Goal: Download file/media

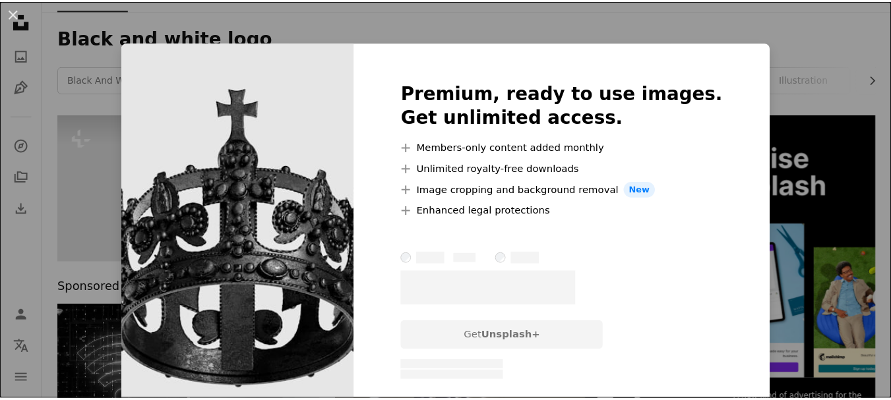
scroll to position [66, 0]
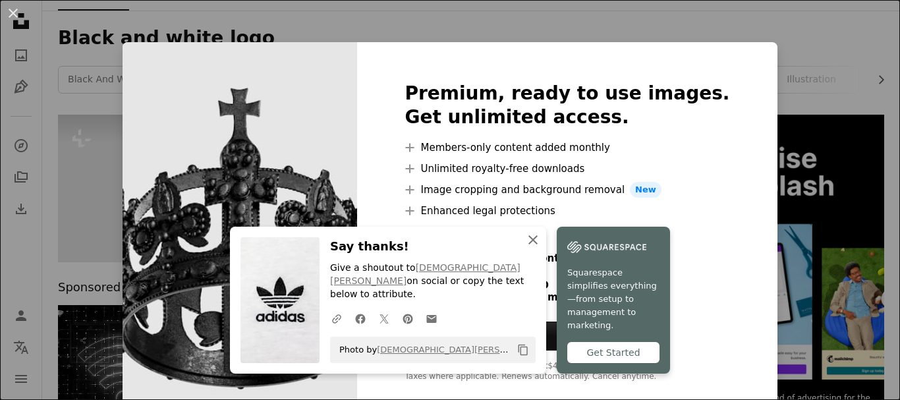
click at [525, 248] on icon "An X shape" at bounding box center [533, 240] width 16 height 16
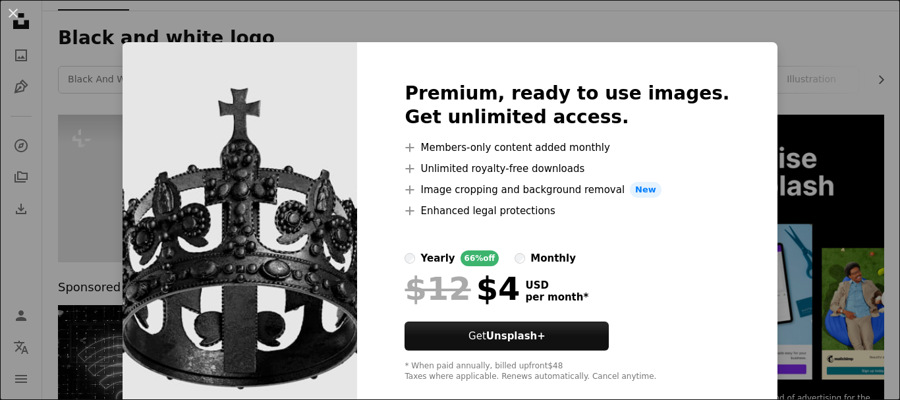
drag, startPoint x: 873, startPoint y: 76, endPoint x: 842, endPoint y: 69, distance: 31.8
click at [873, 76] on div "An X shape Premium, ready to use images. Get unlimited access. A plus sign Memb…" at bounding box center [450, 200] width 900 height 400
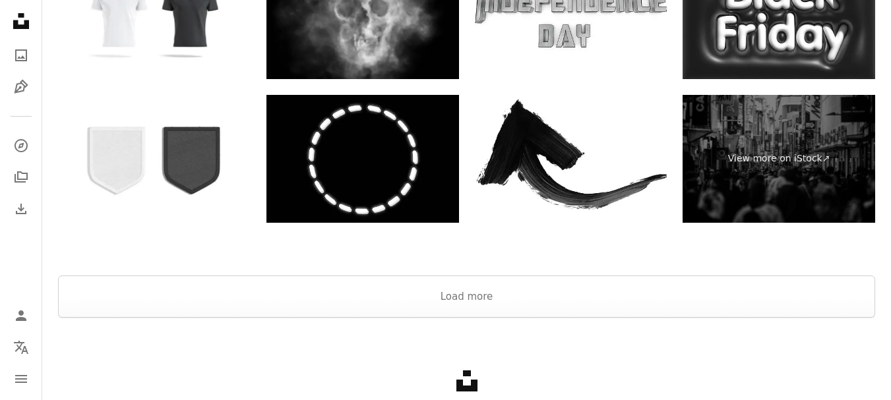
scroll to position [2637, 0]
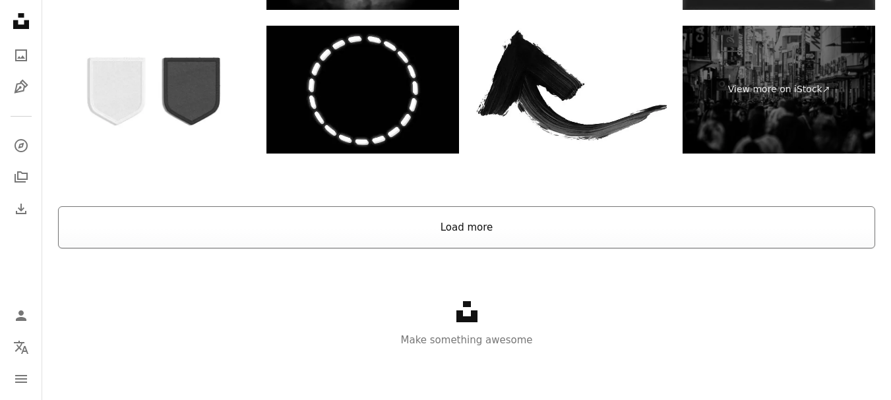
click at [573, 224] on button "Load more" at bounding box center [466, 227] width 817 height 42
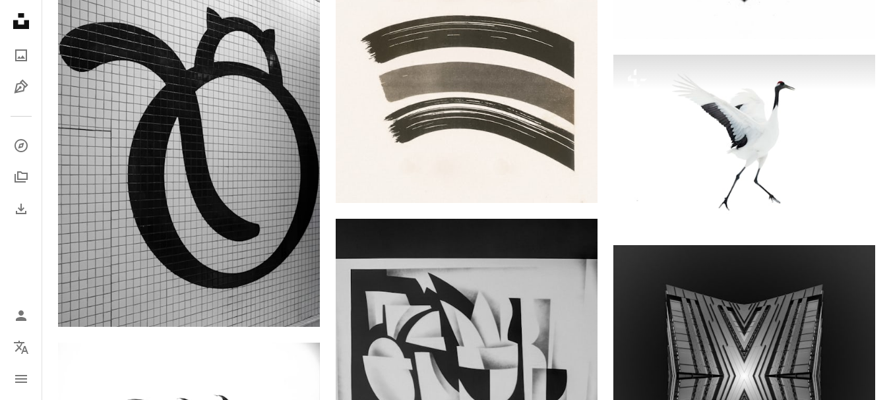
scroll to position [0, 0]
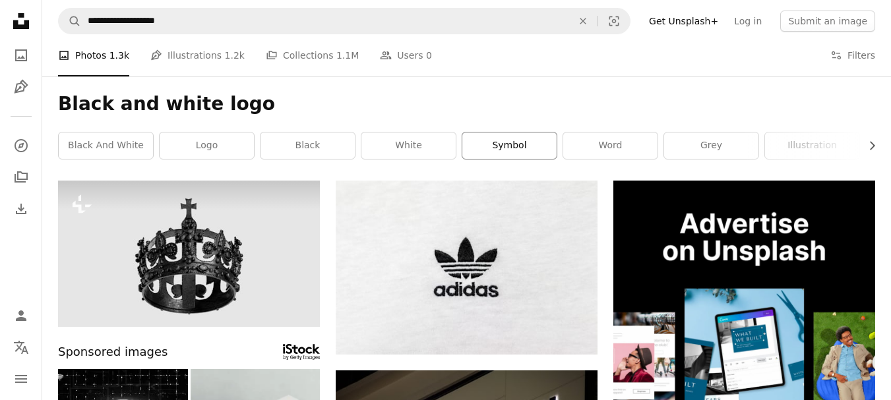
click at [476, 148] on link "symbol" at bounding box center [509, 146] width 94 height 26
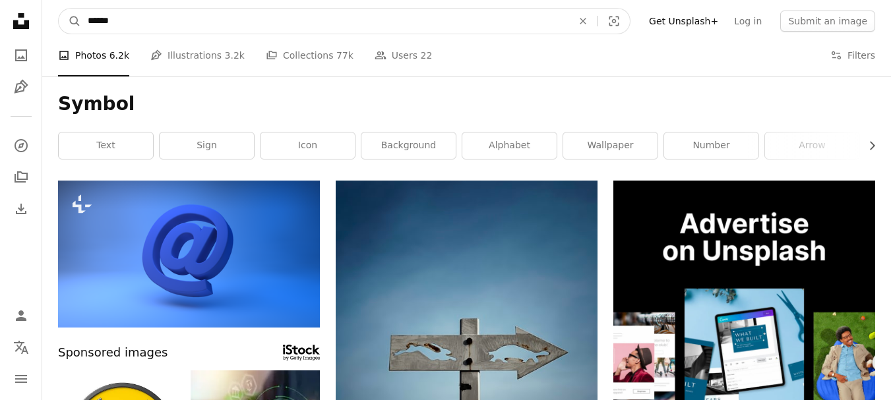
click at [201, 16] on input "******" at bounding box center [324, 21] width 487 height 25
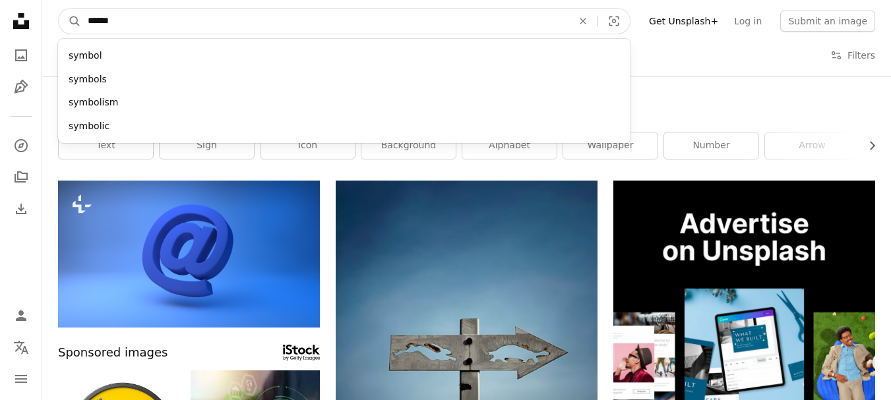
drag, startPoint x: 115, startPoint y: 15, endPoint x: 43, endPoint y: 16, distance: 71.9
click at [43, 16] on nav "A magnifying glass ****** symbol symbols symbolism symbolic An X shape Visual s…" at bounding box center [466, 21] width 848 height 42
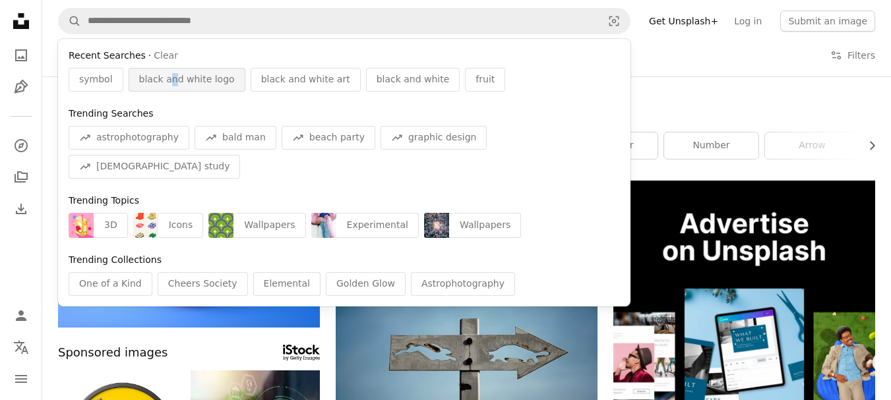
click at [167, 84] on span "black and white logo" at bounding box center [187, 79] width 96 height 13
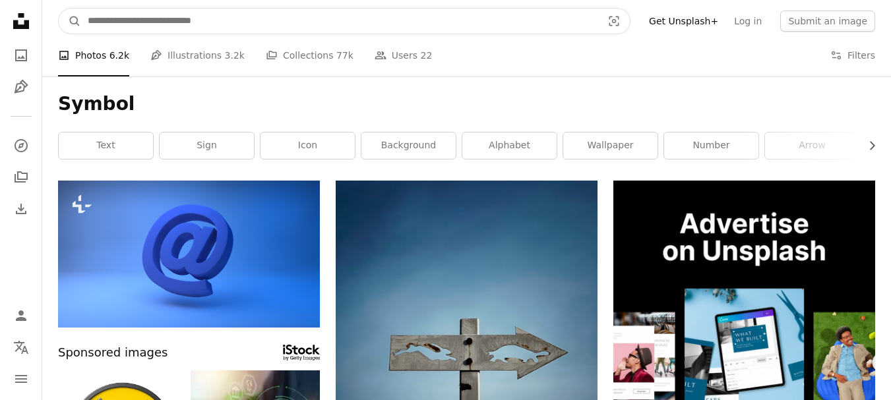
click at [251, 21] on input "Find visuals sitewide" at bounding box center [339, 21] width 517 height 25
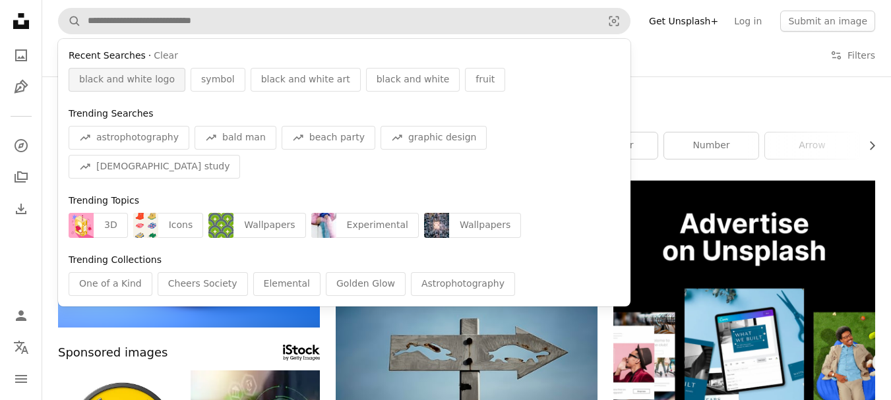
click at [138, 80] on span "black and white logo" at bounding box center [127, 79] width 96 height 13
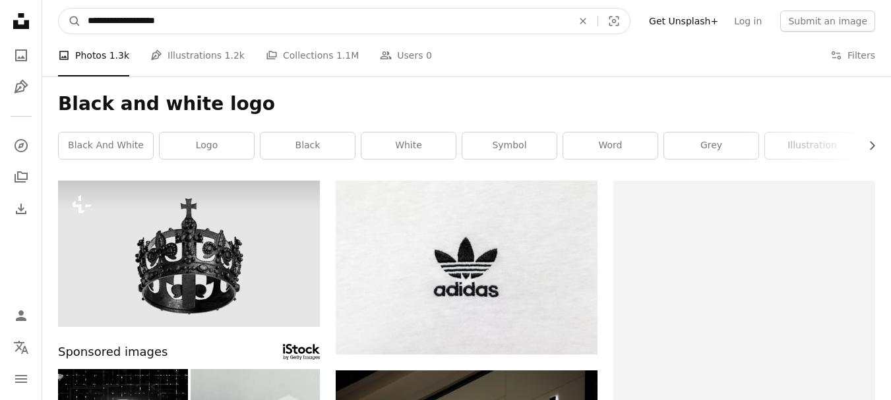
click at [227, 16] on input "**********" at bounding box center [324, 21] width 487 height 25
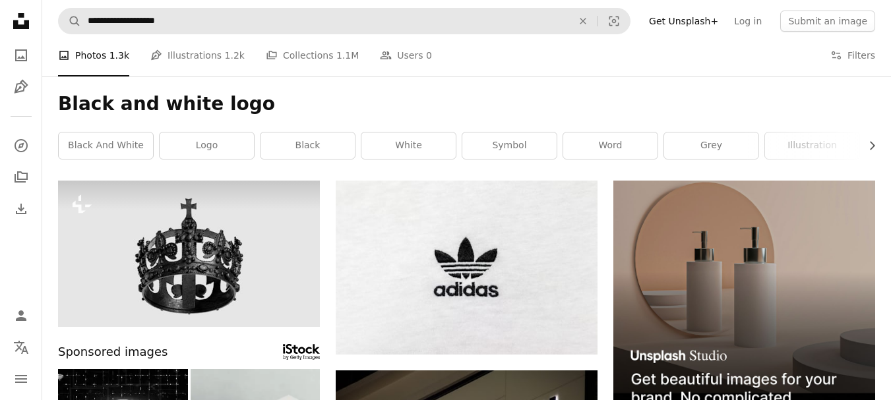
drag, startPoint x: 411, startPoint y: 113, endPoint x: 148, endPoint y: 20, distance: 279.6
click at [411, 113] on h1 "Black and white logo" at bounding box center [466, 104] width 817 height 24
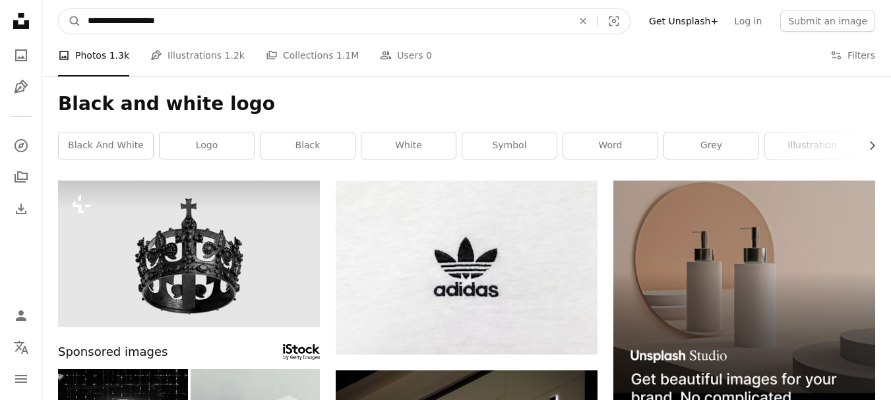
click at [146, 19] on input "**********" at bounding box center [324, 21] width 487 height 25
click at [173, 24] on input "**********" at bounding box center [324, 21] width 487 height 25
drag, startPoint x: 173, startPoint y: 24, endPoint x: 154, endPoint y: 23, distance: 19.2
click at [152, 22] on input "**********" at bounding box center [324, 21] width 487 height 25
type input "**********"
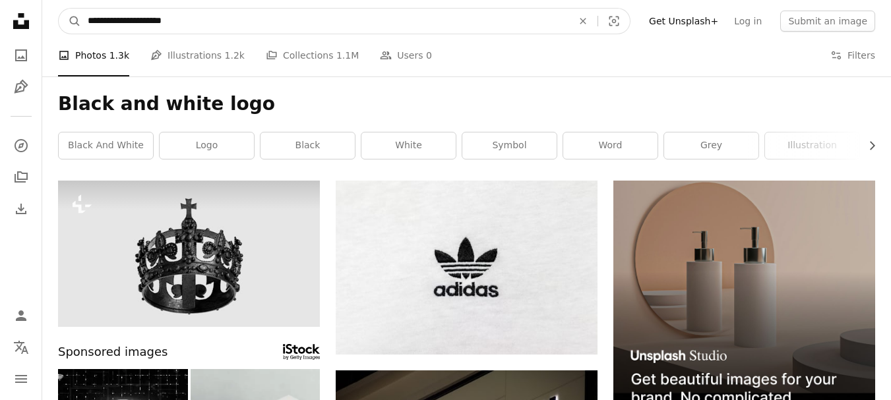
click at [59, 9] on button "A magnifying glass" at bounding box center [70, 21] width 22 height 25
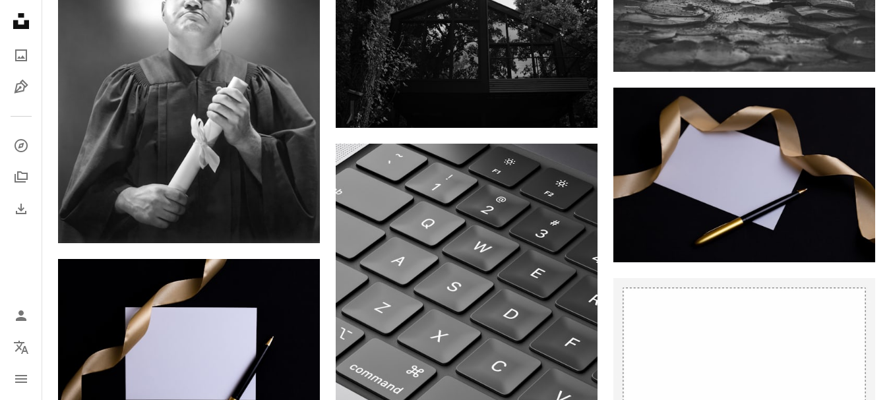
scroll to position [3823, 0]
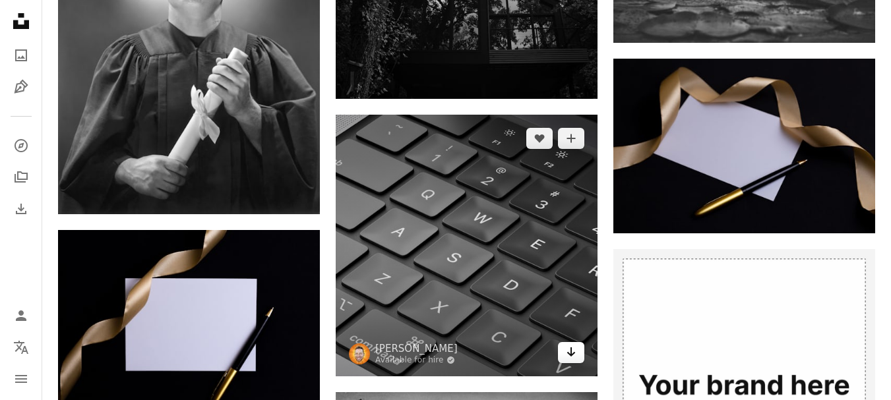
click at [570, 352] on icon "Download" at bounding box center [571, 351] width 9 height 9
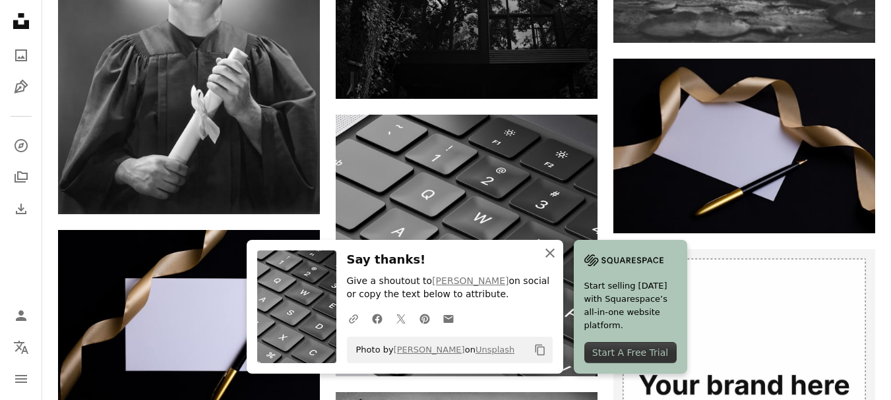
click at [545, 255] on icon "An X shape" at bounding box center [550, 253] width 16 height 16
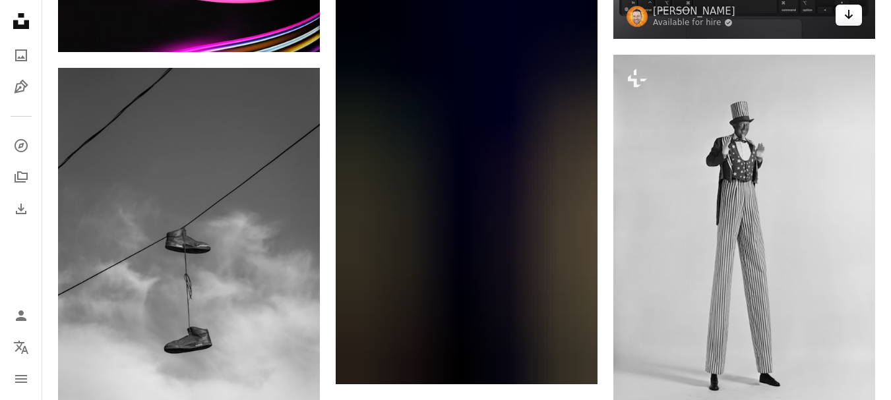
scroll to position [4614, 0]
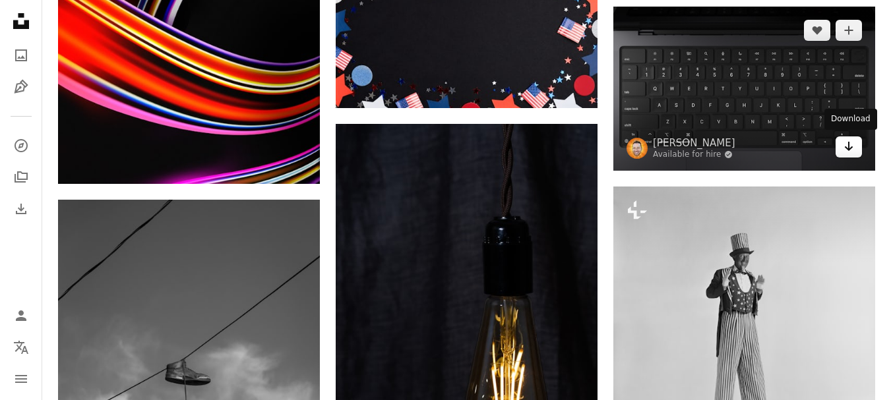
click at [854, 152] on div "A heart A plus sign [PERSON_NAME] Available for hire A checkmark inside of a ci…" at bounding box center [744, 89] width 262 height 164
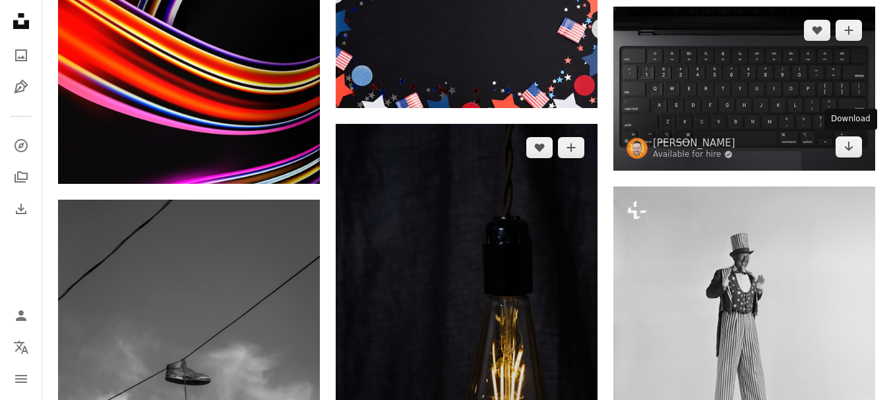
click at [852, 148] on icon "Arrow pointing down" at bounding box center [848, 146] width 11 height 16
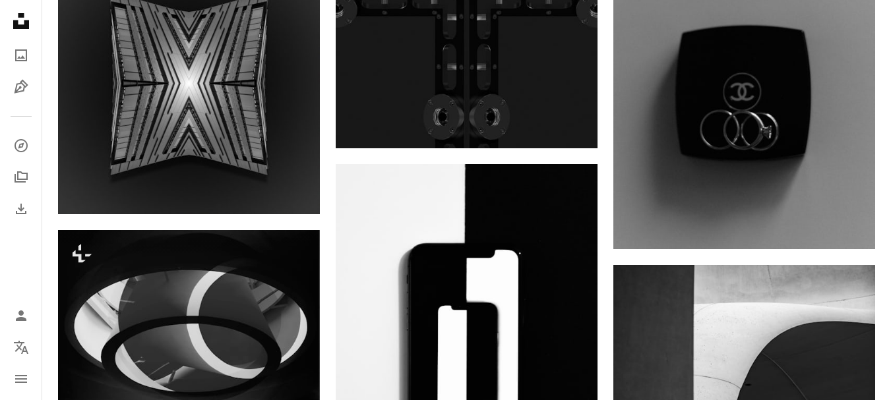
scroll to position [2720, 0]
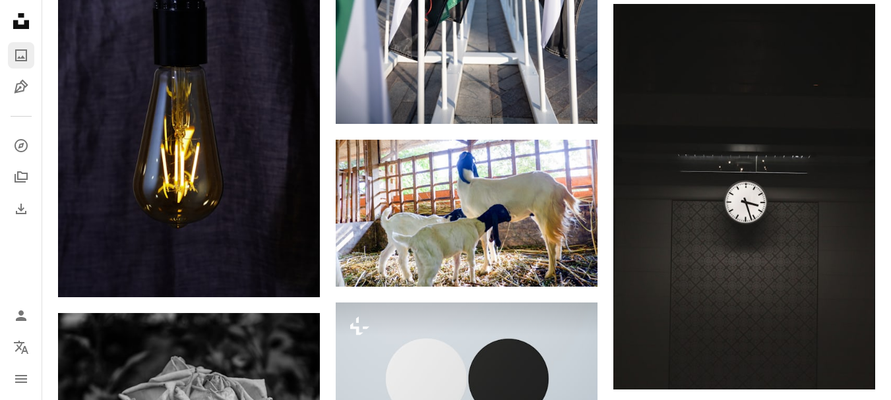
click at [19, 61] on icon "Photos" at bounding box center [21, 55] width 12 height 12
click at [18, 61] on icon "Photos" at bounding box center [21, 55] width 12 height 12
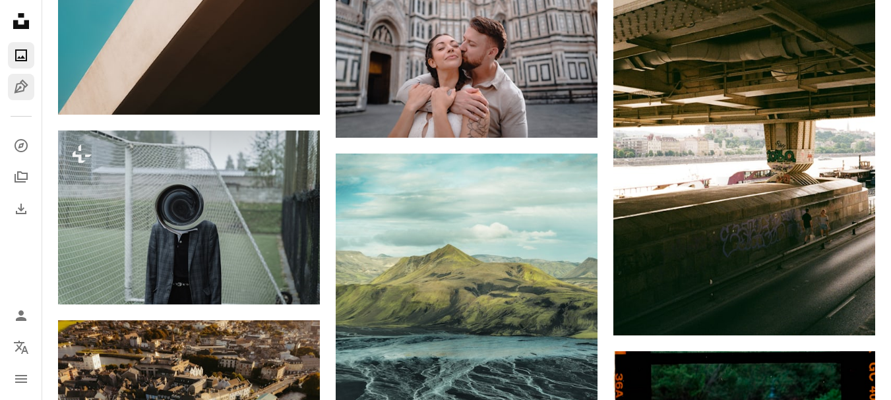
scroll to position [2769, 0]
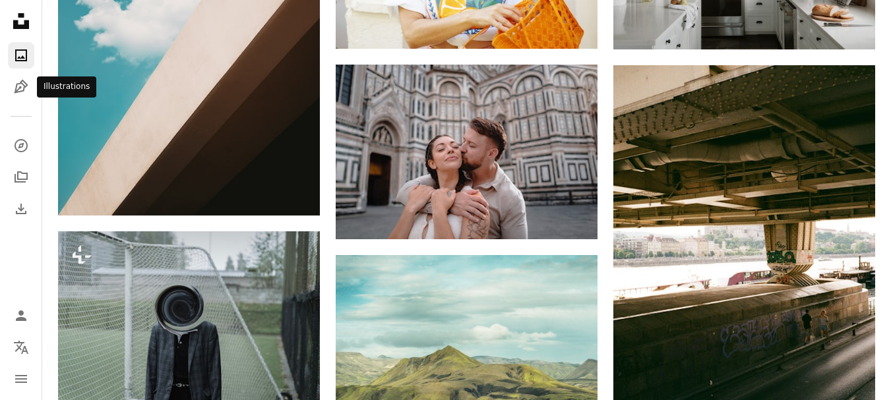
click at [19, 64] on link "A photo" at bounding box center [21, 55] width 26 height 26
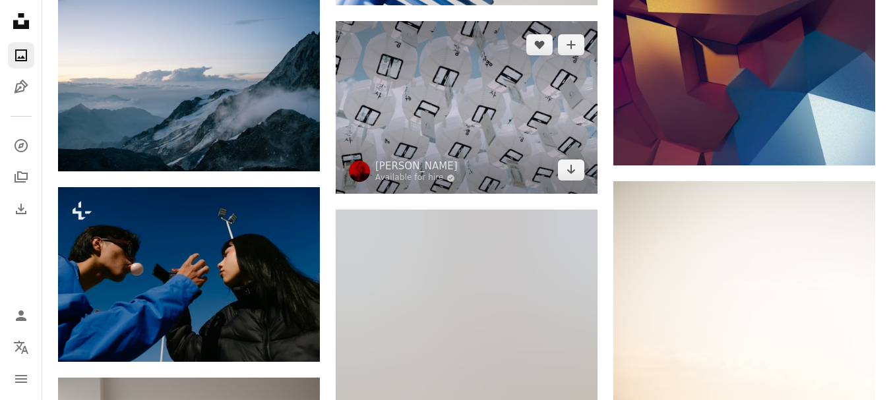
scroll to position [3560, 0]
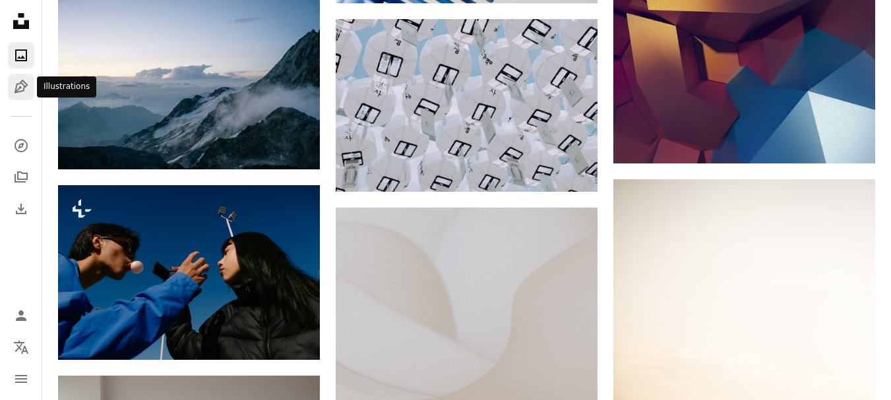
click at [16, 86] on icon "Illustrations" at bounding box center [21, 87] width 14 height 14
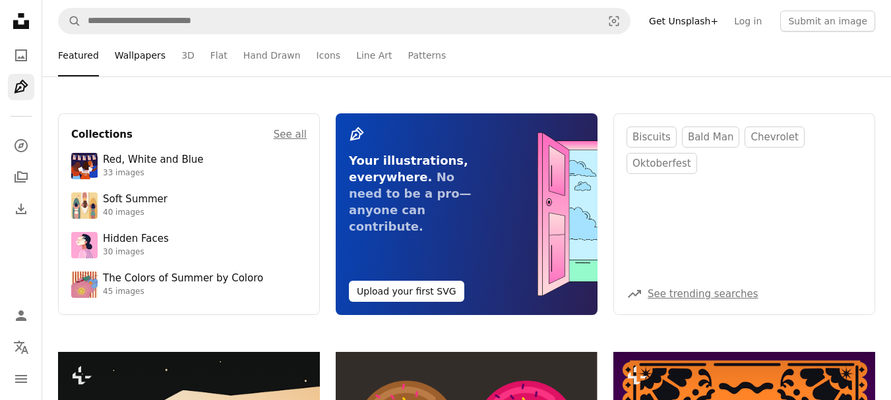
click at [115, 53] on link "Wallpapers" at bounding box center [140, 55] width 51 height 42
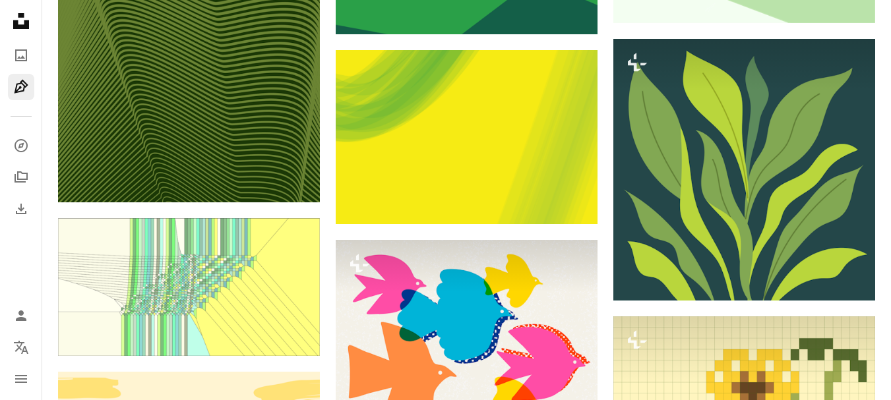
scroll to position [1450, 0]
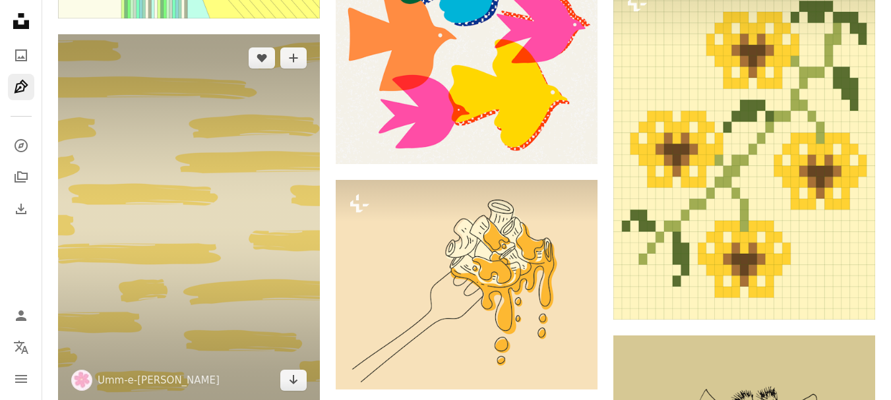
click at [119, 39] on img at bounding box center [189, 219] width 262 height 370
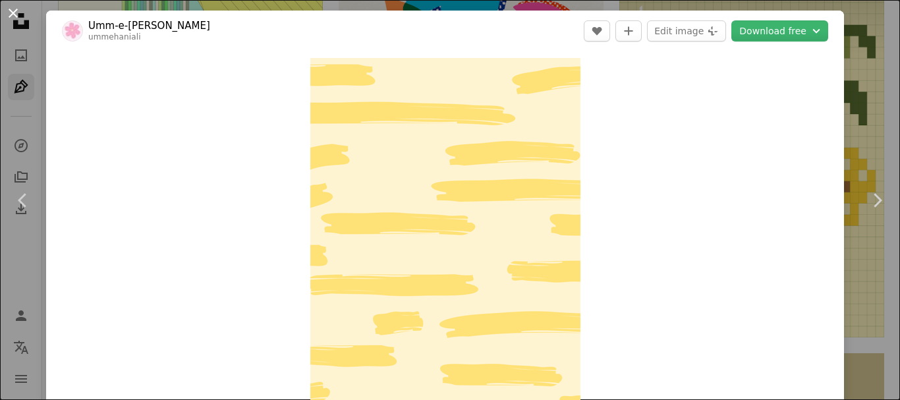
click at [9, 13] on button "An X shape" at bounding box center [13, 13] width 16 height 16
